Goal: Transaction & Acquisition: Purchase product/service

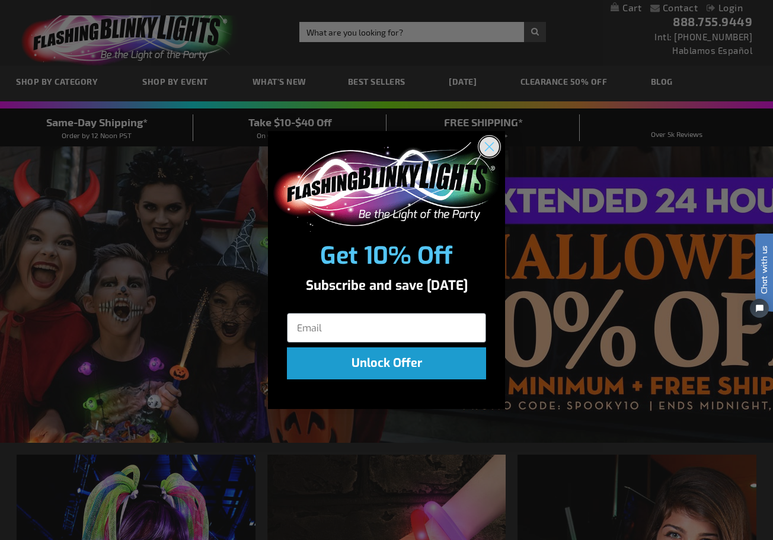
click at [493, 149] on circle "Close dialog" at bounding box center [490, 147] width 20 height 20
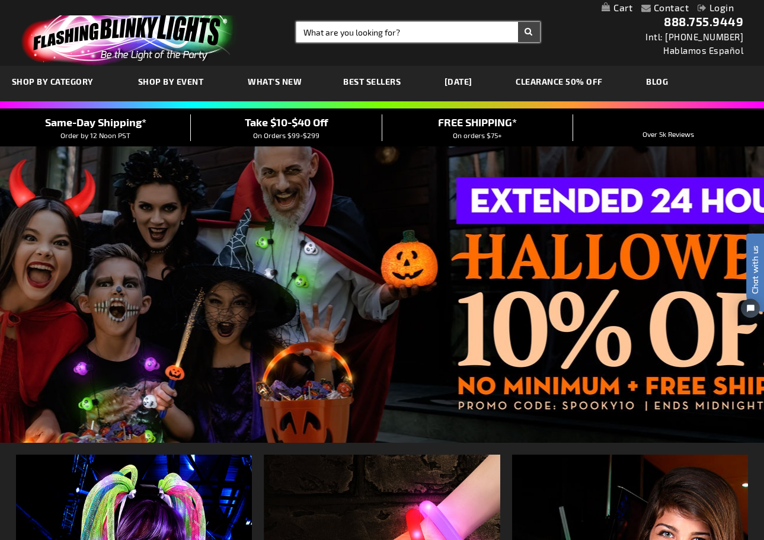
click at [359, 34] on input "Search" at bounding box center [418, 32] width 244 height 20
type input "lanyard"
click at [518, 22] on button "Search" at bounding box center [529, 32] width 22 height 20
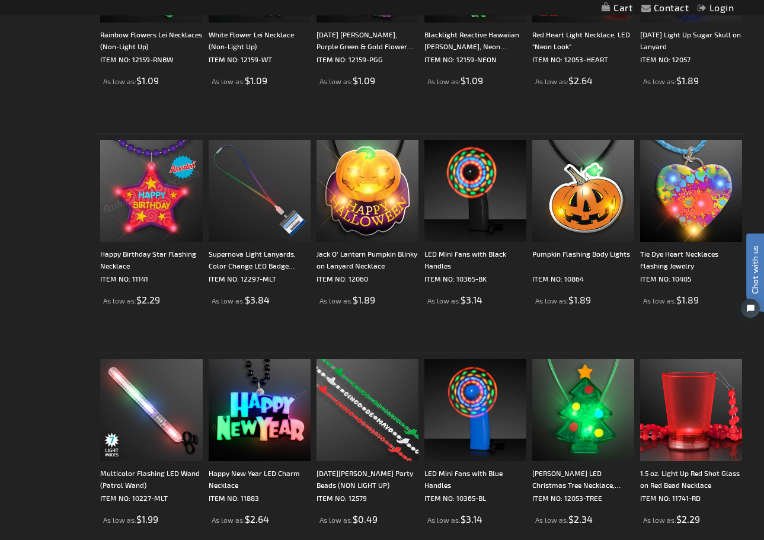
scroll to position [1206, 0]
click at [259, 196] on img at bounding box center [260, 192] width 102 height 102
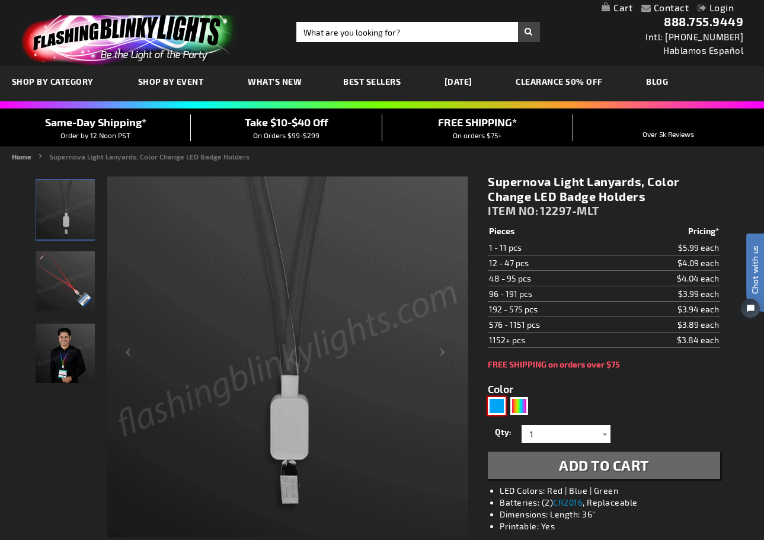
click at [496, 403] on div "Blue" at bounding box center [497, 406] width 18 height 18
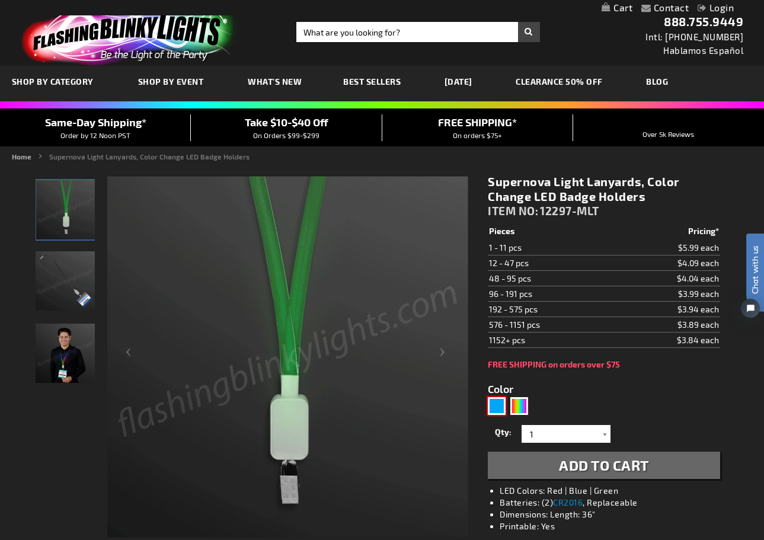
type input "5629"
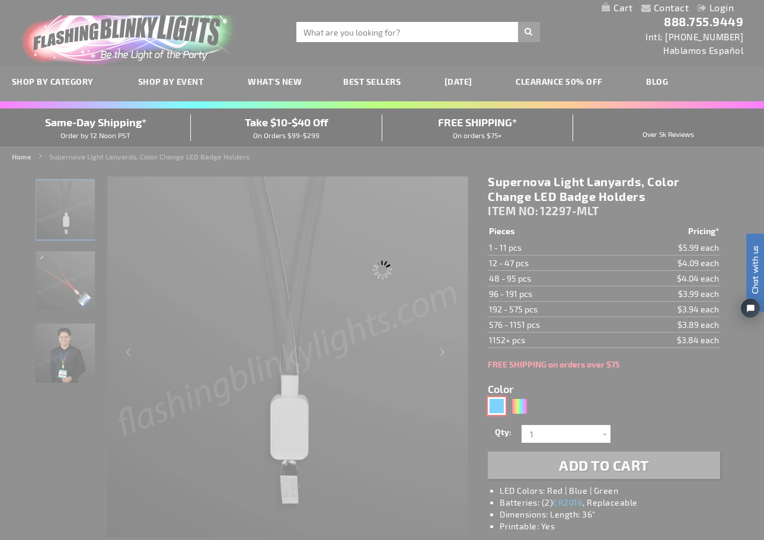
type input "12297-BL"
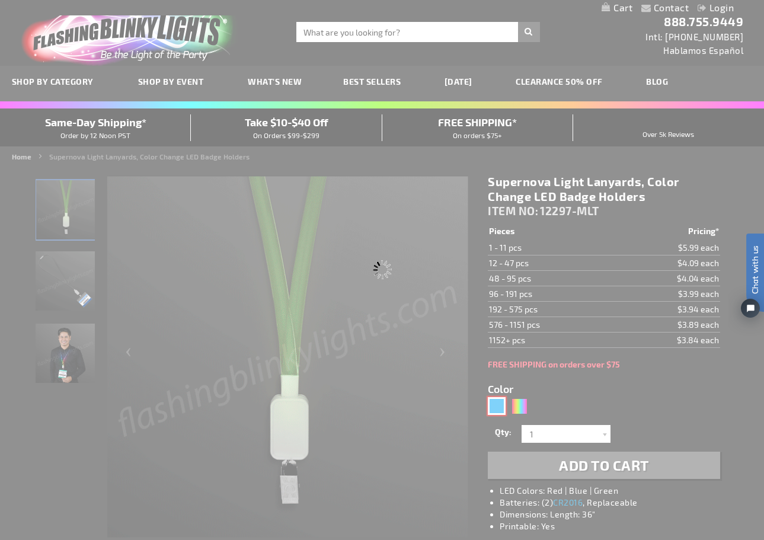
type input "Customize - Blue Supernova Light Lanyards, LED Badge Holders - ITEM NO: 12297-BL"
